Goal: Register for event/course

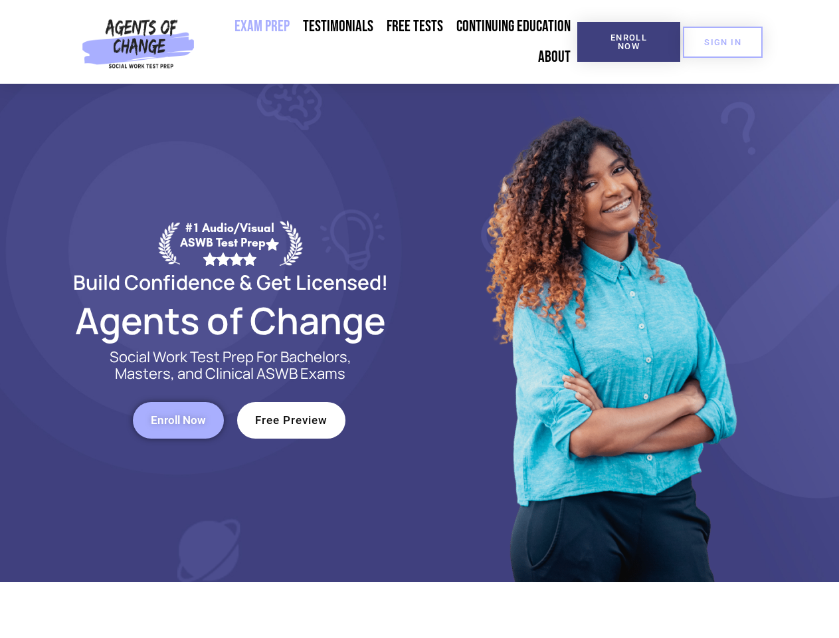
click at [420, 319] on div at bounding box center [609, 333] width 379 height 498
click at [628, 42] on span "Enroll Now" at bounding box center [628, 41] width 60 height 17
click at [723, 42] on span "SIGN IN" at bounding box center [722, 42] width 37 height 9
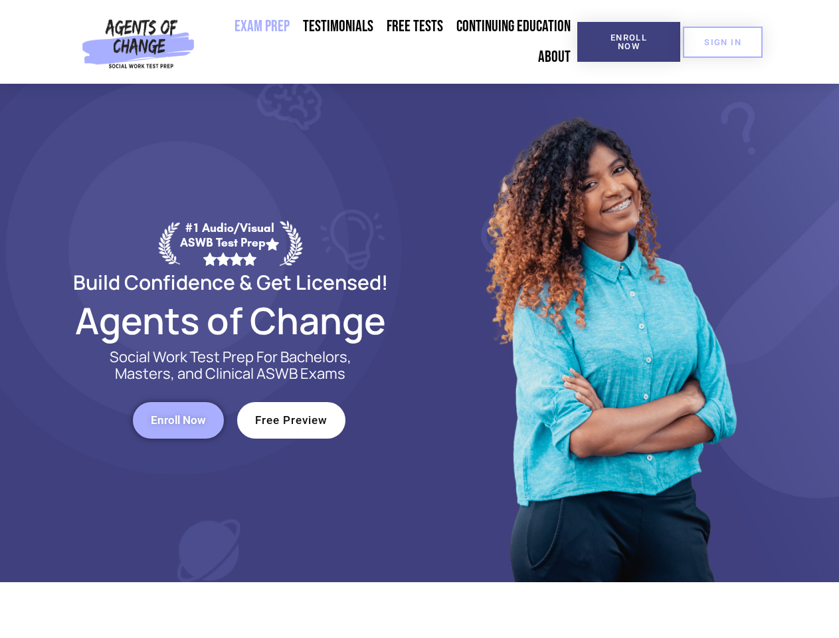
click at [178, 420] on span "Enroll Now" at bounding box center [178, 419] width 55 height 11
click at [291, 420] on span "Free Preview" at bounding box center [291, 419] width 72 height 11
